Goal: Check status: Check status

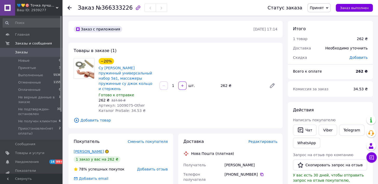
click at [89, 149] on link "[PERSON_NAME]" at bounding box center [89, 151] width 30 height 4
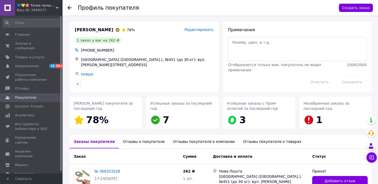
click at [131, 142] on div "Отзывы о покупателе" at bounding box center [144, 142] width 50 height 14
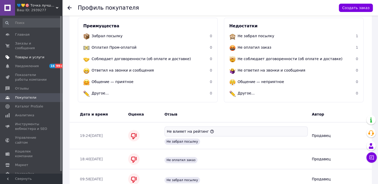
scroll to position [56, 0]
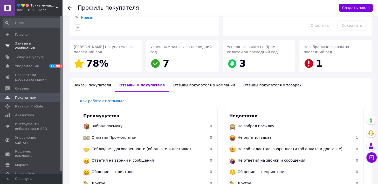
click at [24, 42] on span "Заказы и сообщения" at bounding box center [31, 45] width 33 height 9
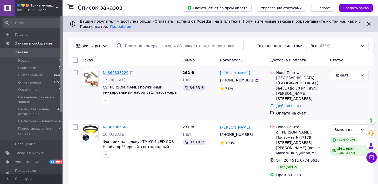
click at [119, 72] on link "№ 366333226" at bounding box center [116, 72] width 26 height 4
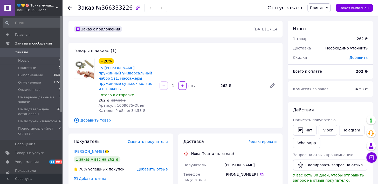
click at [37, 50] on span "Заказы" at bounding box center [31, 52] width 33 height 5
